Goal: Use online tool/utility: Use online tool/utility

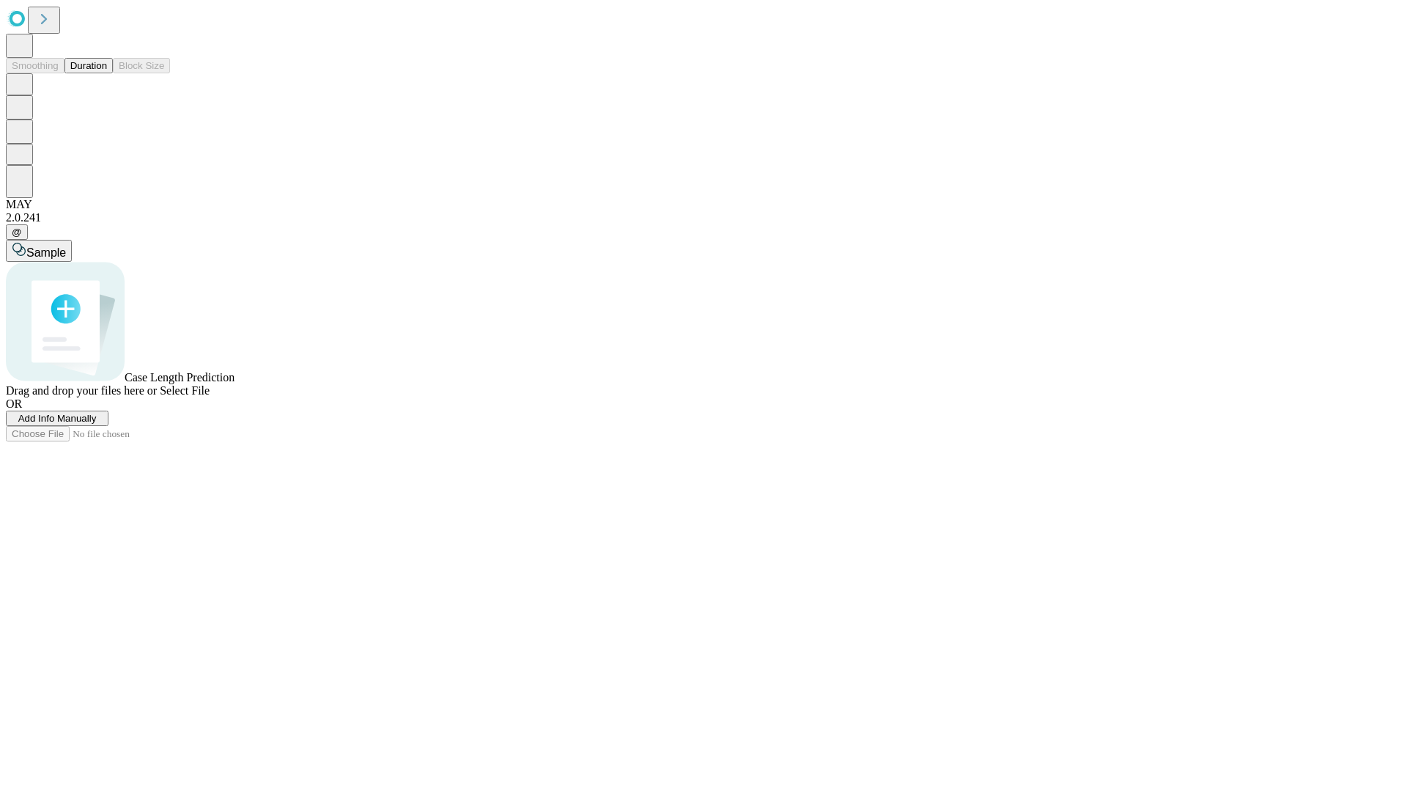
click at [107, 73] on button "Duration" at bounding box center [89, 65] width 48 height 15
click at [97, 424] on span "Add Info Manually" at bounding box center [57, 418] width 78 height 11
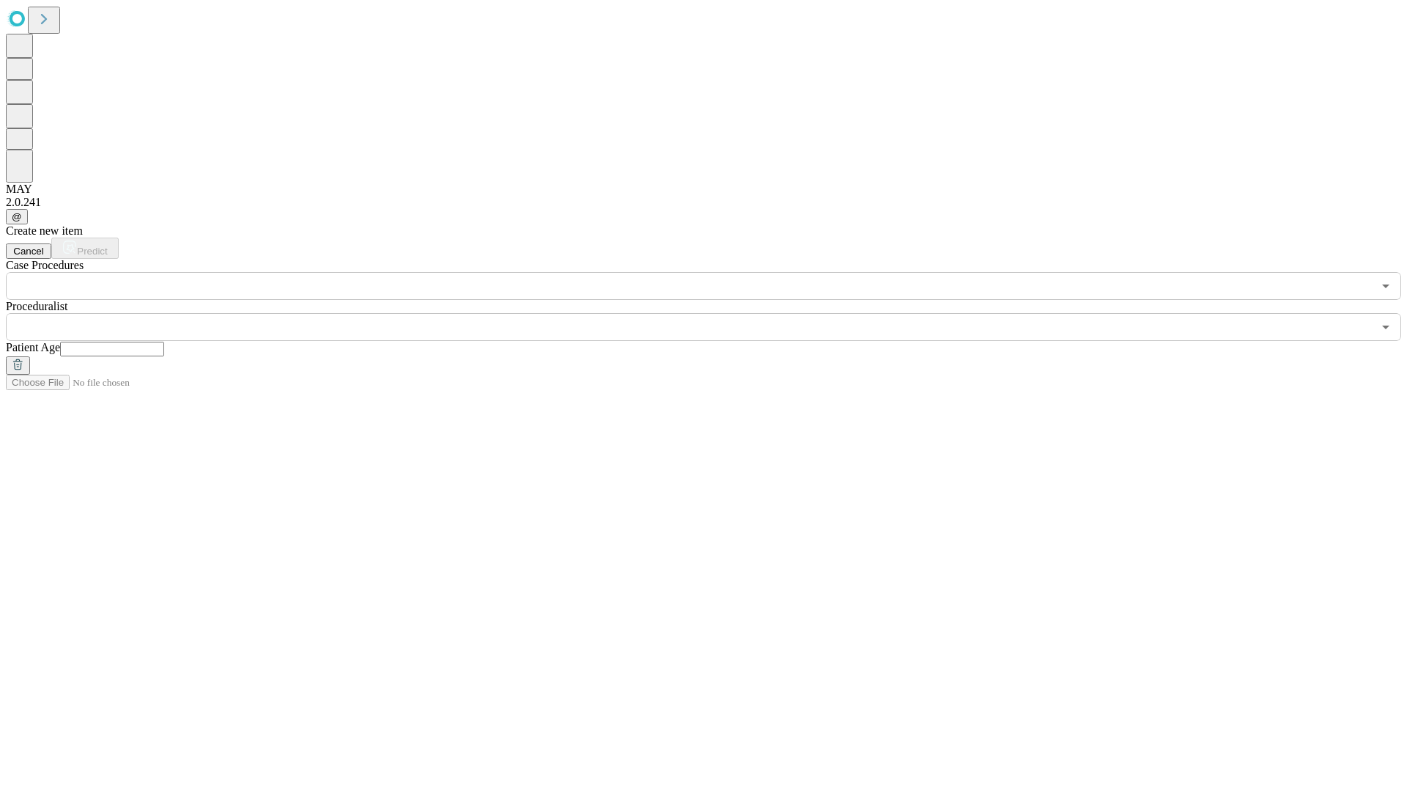
click at [164, 342] on input "text" at bounding box center [112, 349] width 104 height 15
type input "**"
click at [714, 313] on input "text" at bounding box center [689, 327] width 1367 height 28
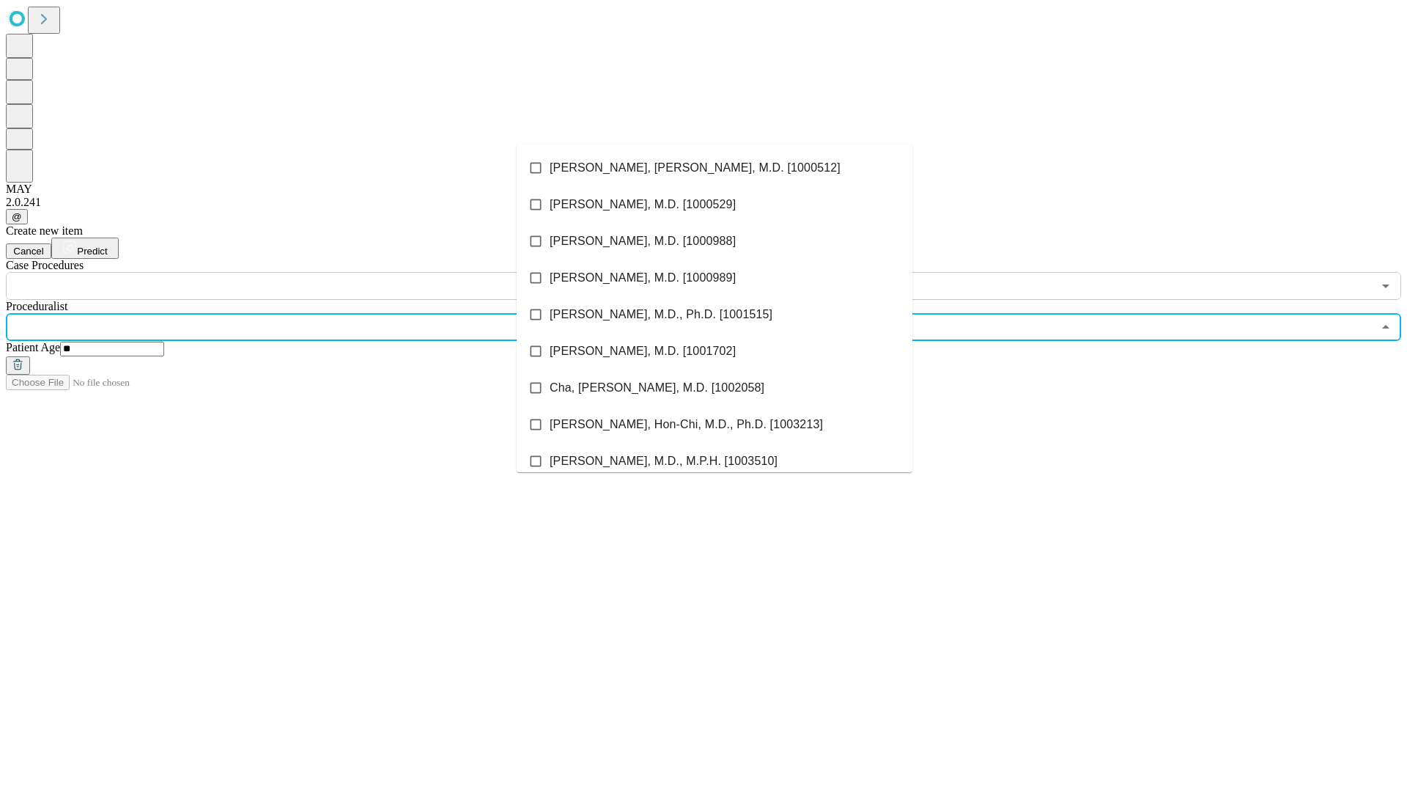
click at [715, 168] on li "[PERSON_NAME], [PERSON_NAME], M.D. [1000512]" at bounding box center [715, 168] width 396 height 37
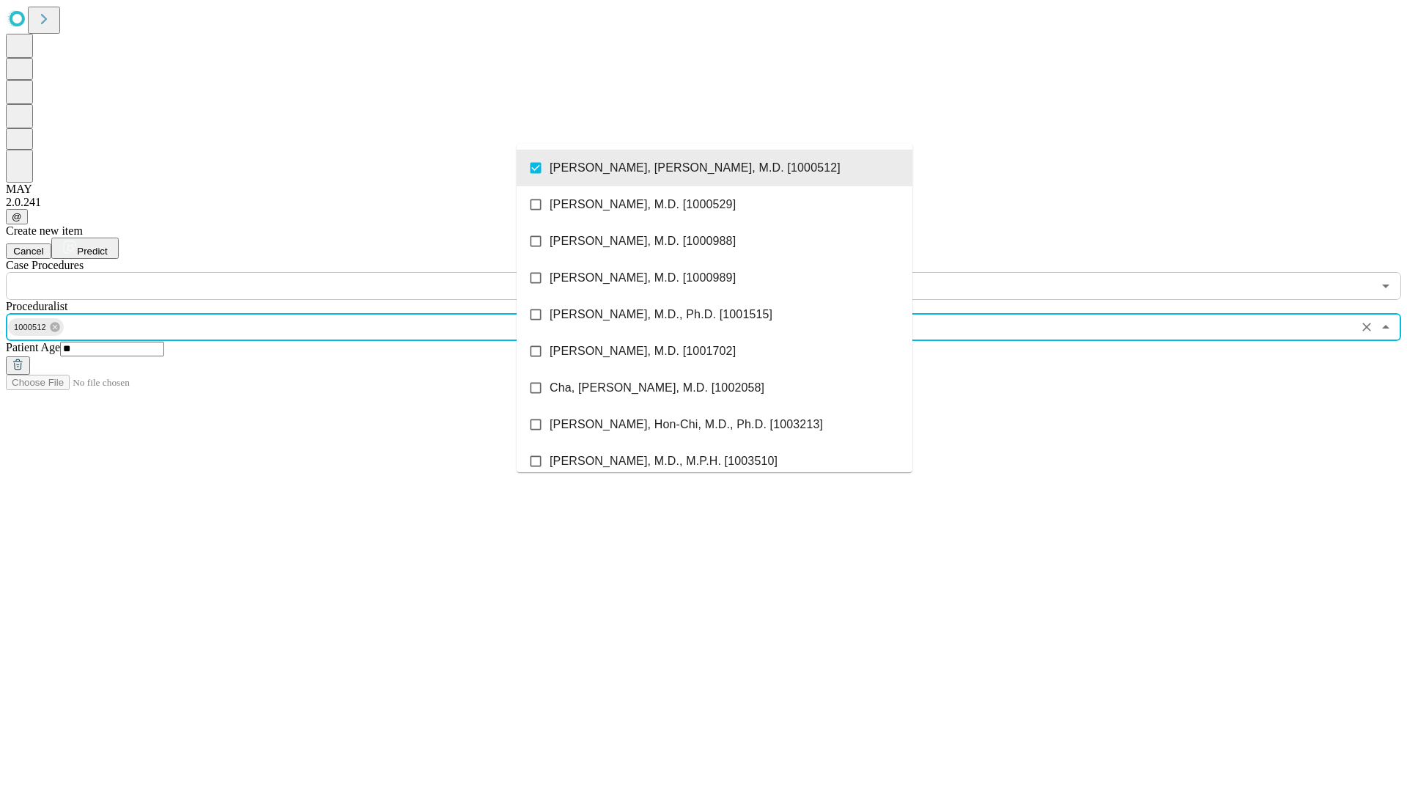
click at [308, 272] on input "text" at bounding box center [689, 286] width 1367 height 28
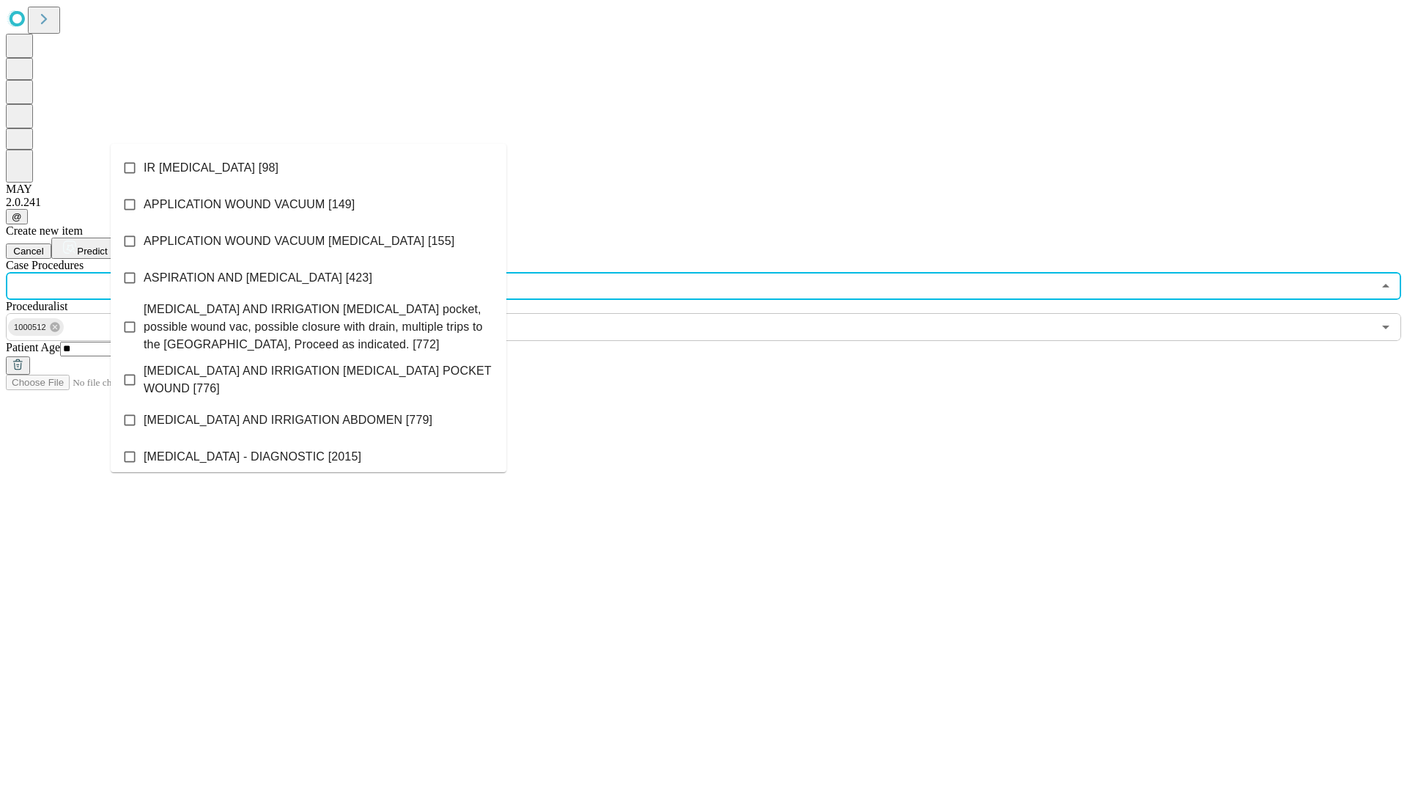
click at [309, 168] on li "IR [MEDICAL_DATA] [98]" at bounding box center [309, 168] width 396 height 37
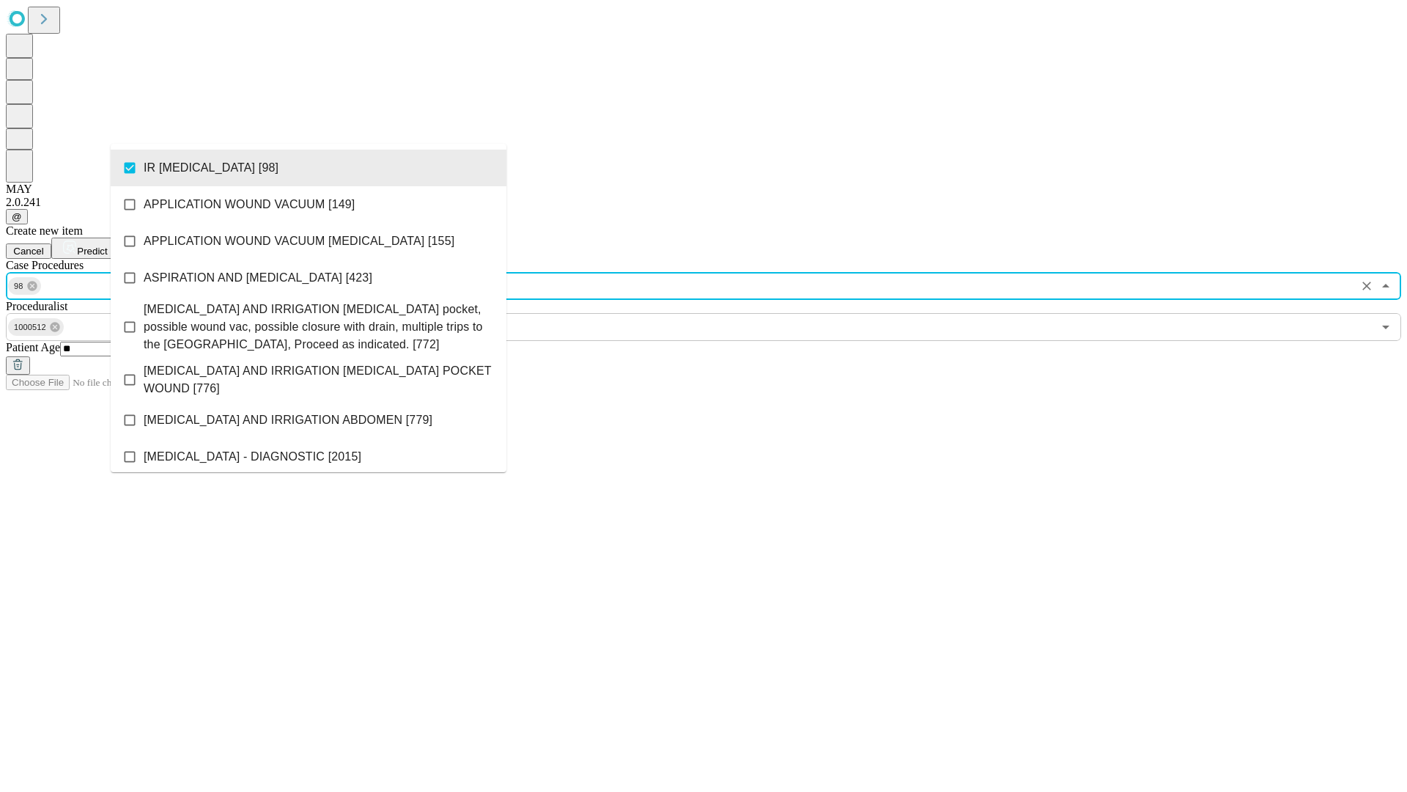
click at [107, 246] on span "Predict" at bounding box center [92, 251] width 30 height 11
